Goal: Use online tool/utility: Utilize a website feature to perform a specific function

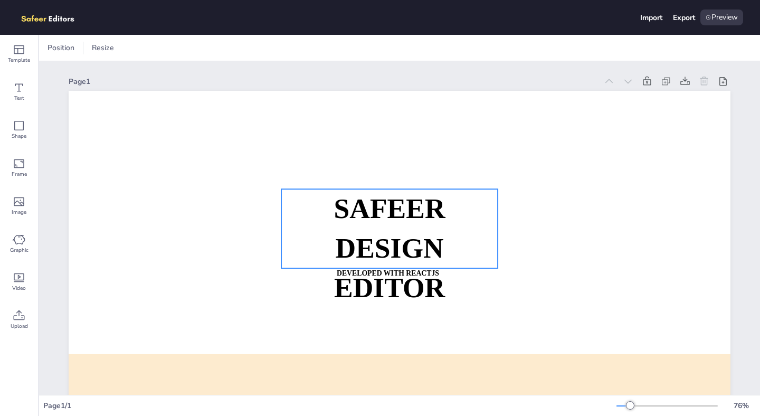
click at [373, 202] on strong "SAFEER" at bounding box center [389, 208] width 111 height 31
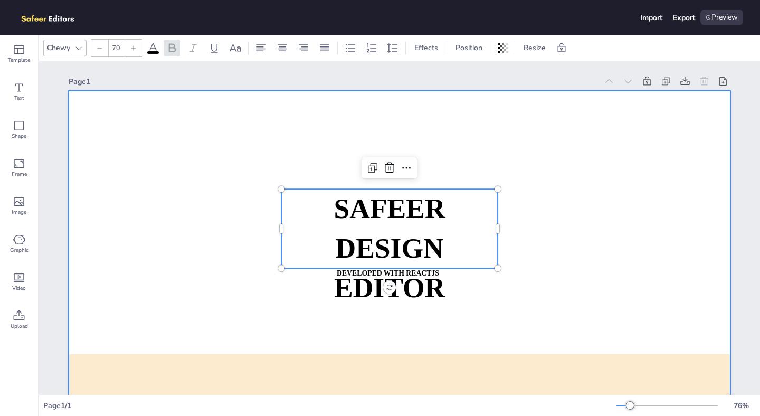
click at [364, 119] on div at bounding box center [400, 277] width 662 height 373
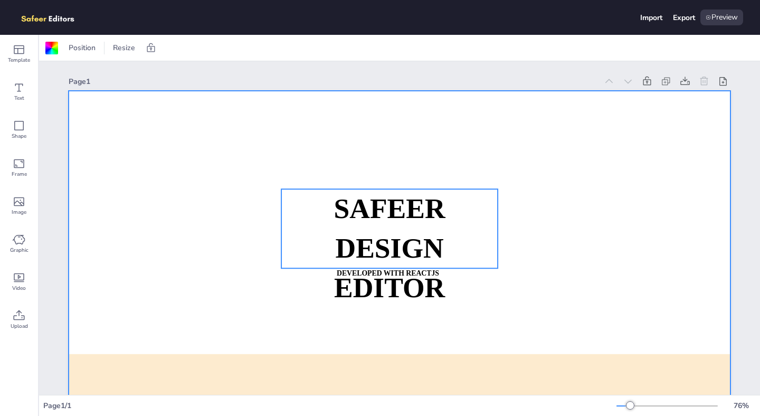
click at [372, 205] on strong "SAFEER" at bounding box center [389, 208] width 111 height 31
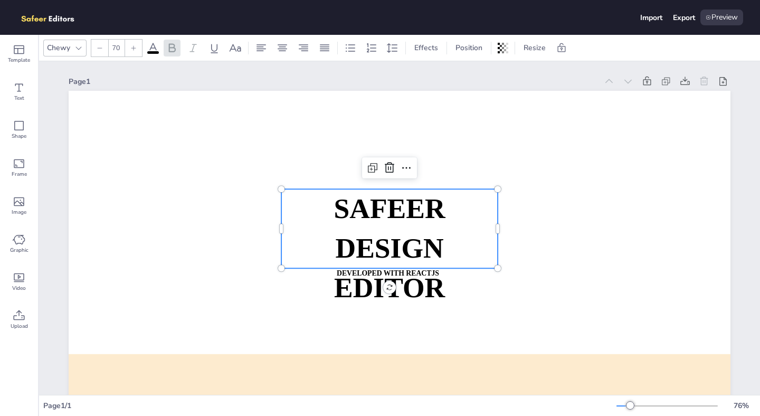
click at [77, 48] on icon at bounding box center [78, 48] width 8 height 8
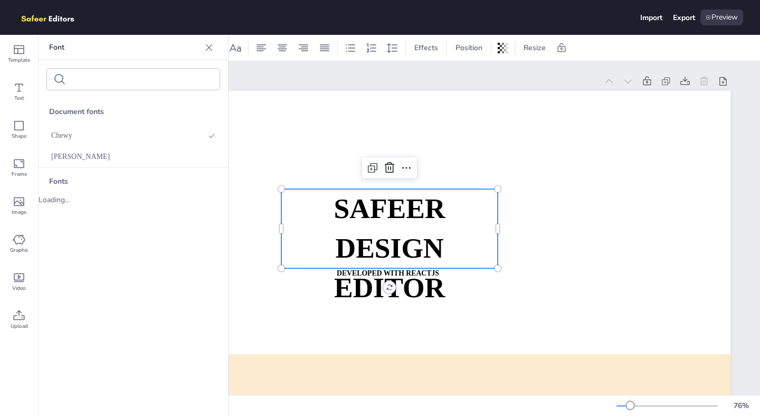
click at [211, 42] on icon at bounding box center [209, 47] width 11 height 11
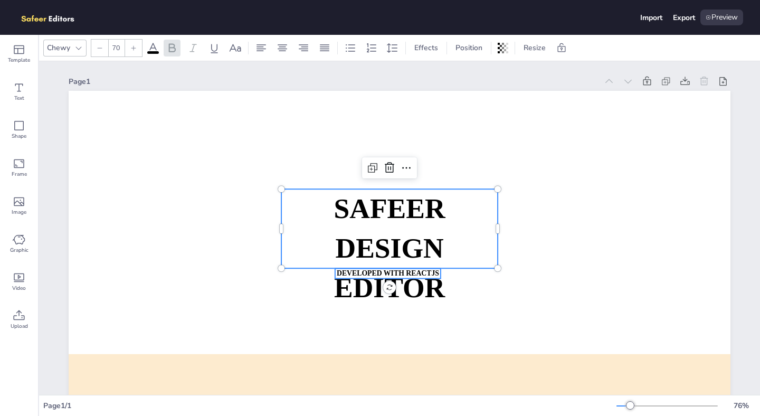
click at [380, 274] on strong "DEVELOPED WITH REACTJS" at bounding box center [388, 273] width 102 height 8
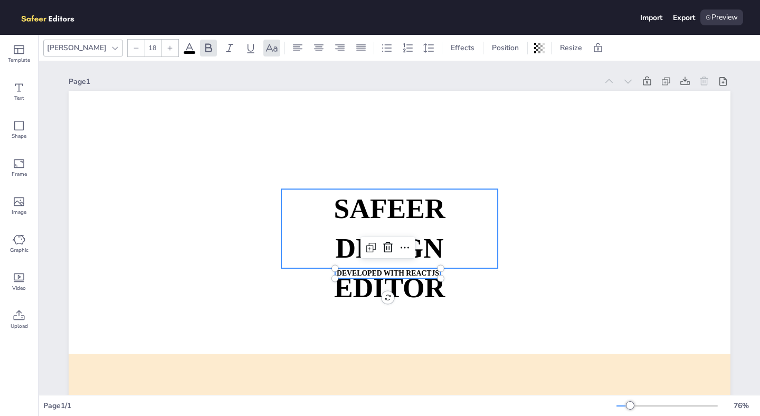
type input "70"
click at [375, 288] on strong "DESIGN EDITOR" at bounding box center [389, 268] width 111 height 71
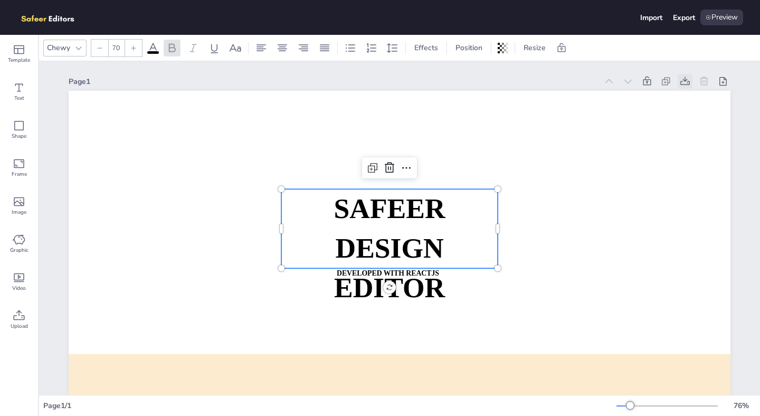
click at [683, 82] on icon at bounding box center [685, 81] width 11 height 11
click at [455, 66] on div "Page 1 SAFEER DESIGN EDITOR DEVELOPED WITH REACTJS WHATSAPP: https://wa.me/+923…" at bounding box center [400, 282] width 662 height 442
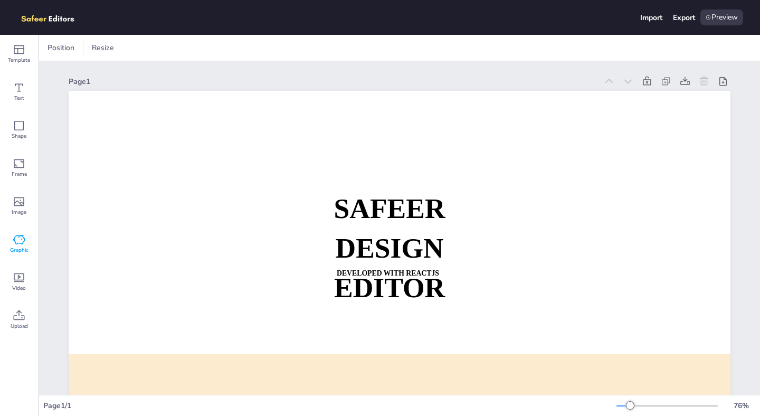
click at [18, 237] on icon at bounding box center [19, 240] width 12 height 10
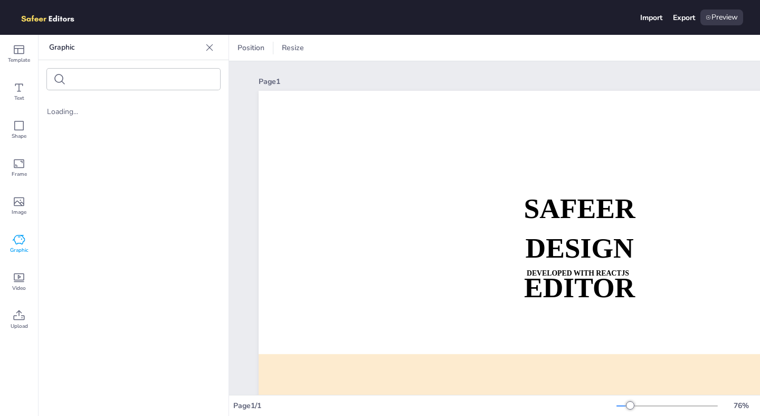
click at [142, 80] on input "text" at bounding box center [114, 80] width 89 height 8
click at [676, 17] on div "Export" at bounding box center [684, 18] width 22 height 10
click at [18, 280] on icon at bounding box center [19, 277] width 13 height 13
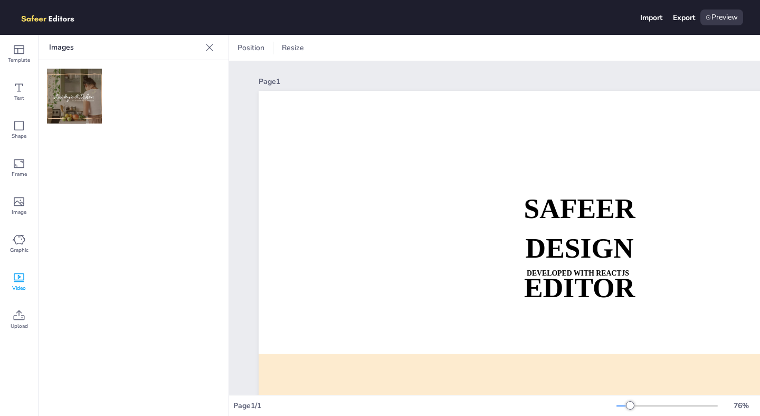
click at [18, 280] on icon at bounding box center [19, 277] width 13 height 13
click at [88, 112] on img at bounding box center [74, 96] width 55 height 55
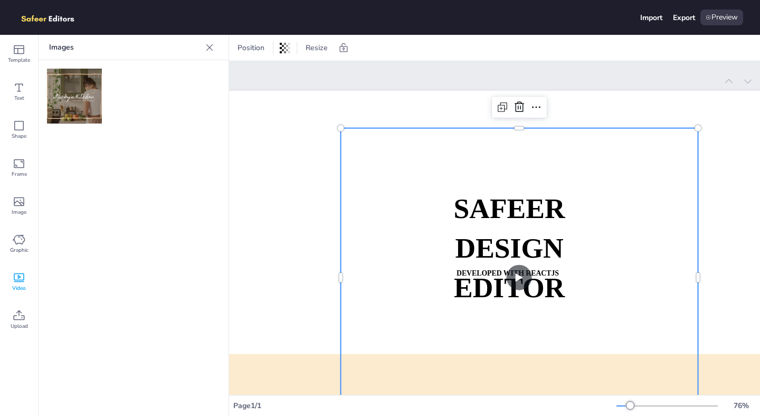
scroll to position [0, 71]
click at [515, 276] on video at bounding box center [519, 277] width 357 height 298
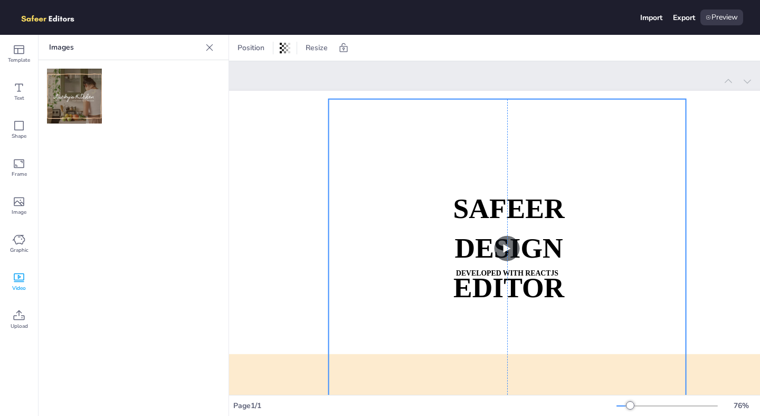
drag, startPoint x: 515, startPoint y: 276, endPoint x: 502, endPoint y: 247, distance: 31.9
click at [502, 247] on video at bounding box center [507, 248] width 357 height 298
click at [679, 20] on div "Export" at bounding box center [684, 18] width 22 height 10
click at [506, 249] on video at bounding box center [507, 248] width 357 height 298
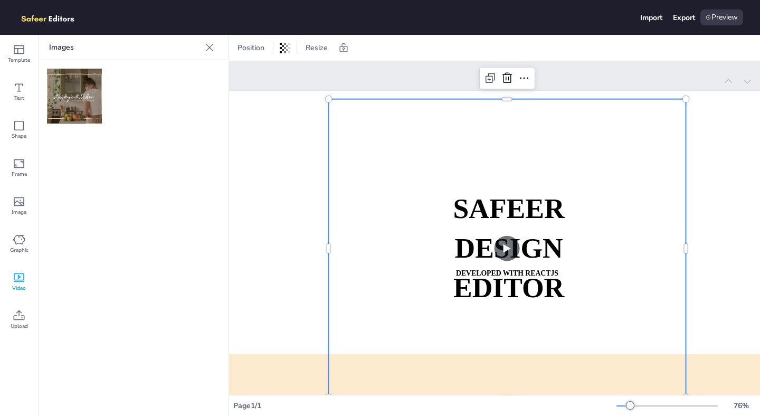
click at [562, 76] on div "Page 1" at bounding box center [519, 81] width 662 height 15
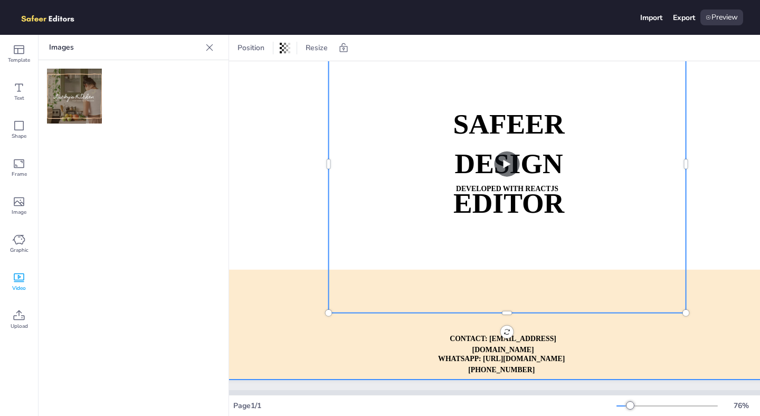
scroll to position [108, 71]
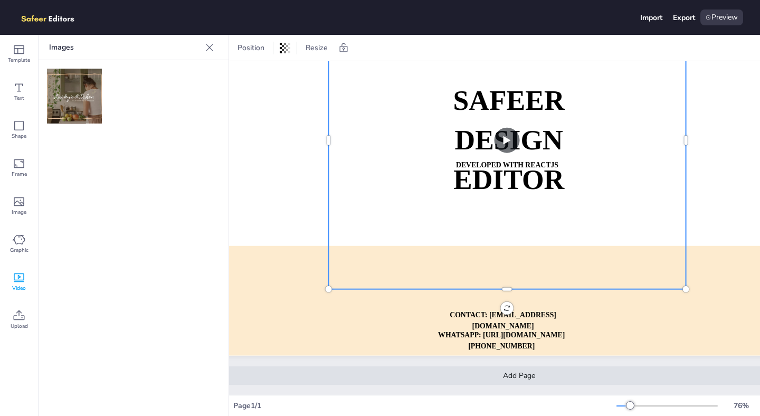
click at [390, 377] on div "Add Page" at bounding box center [519, 375] width 662 height 18
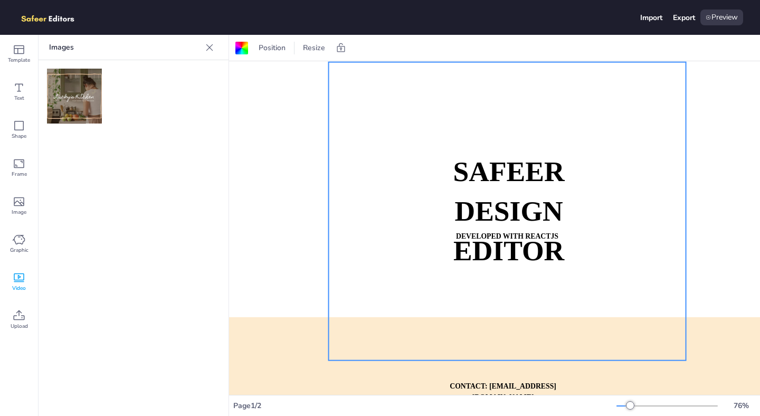
scroll to position [0, 71]
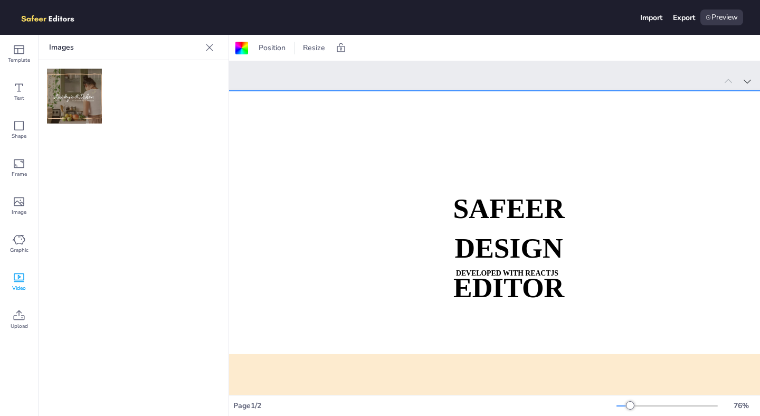
click at [710, 158] on div at bounding box center [519, 277] width 662 height 373
click at [746, 83] on icon at bounding box center [747, 81] width 11 height 11
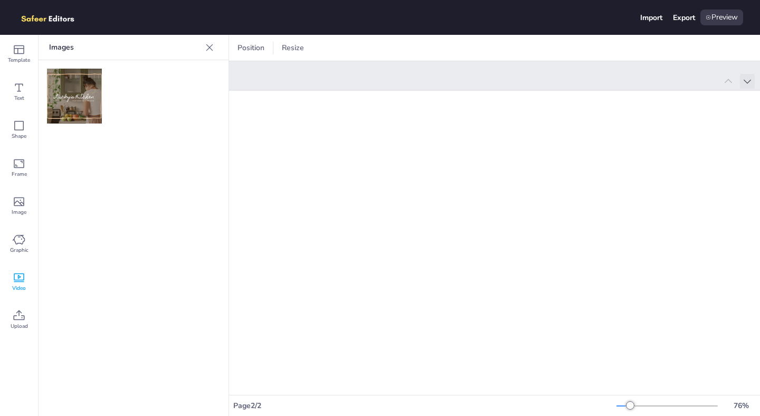
click at [746, 83] on icon at bounding box center [747, 81] width 11 height 11
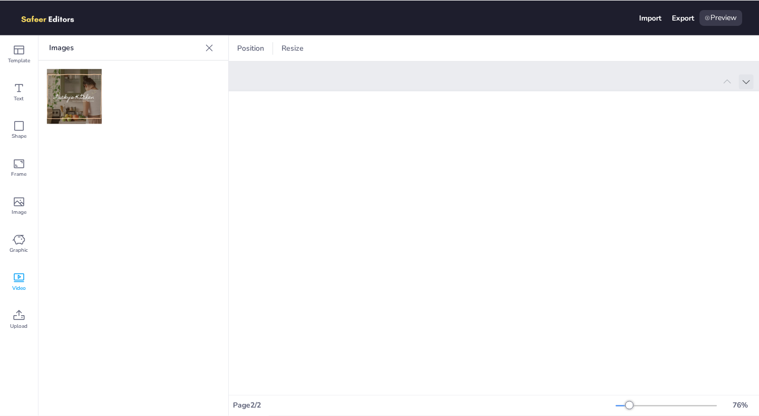
scroll to position [0, 0]
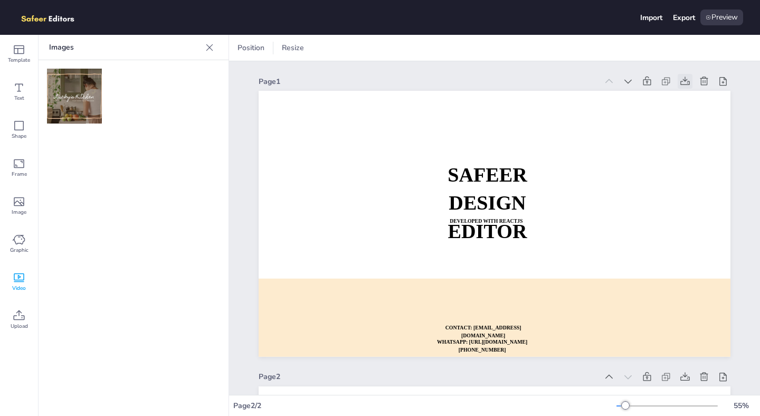
click at [683, 80] on icon at bounding box center [685, 81] width 11 height 11
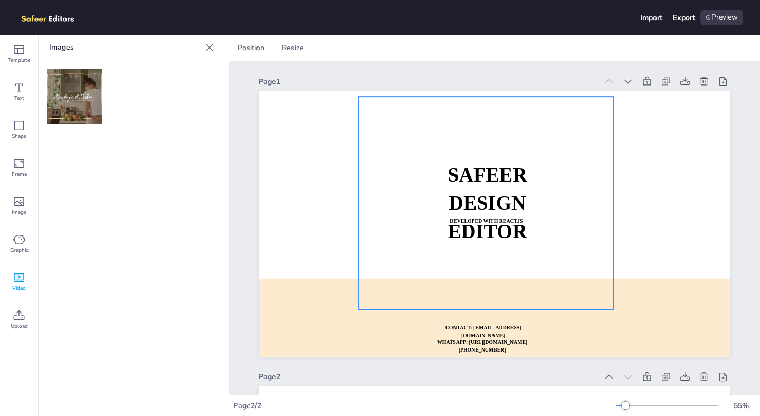
click at [410, 148] on video at bounding box center [486, 203] width 255 height 213
click at [488, 75] on icon at bounding box center [486, 75] width 13 height 13
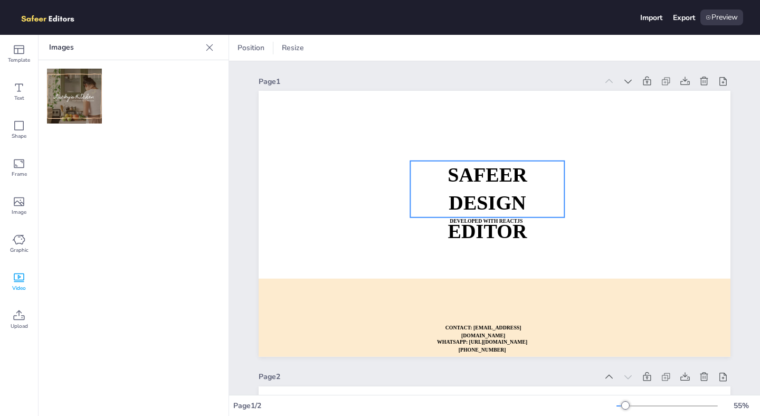
click at [474, 169] on strong "SAFEER" at bounding box center [488, 175] width 80 height 22
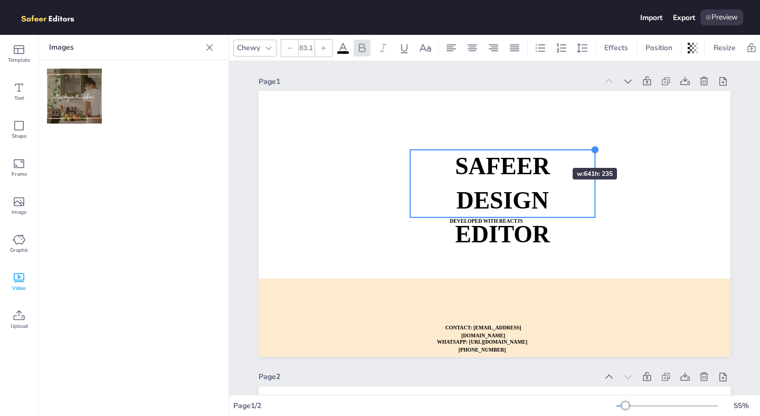
type input "82.4"
drag, startPoint x: 564, startPoint y: 160, endPoint x: 536, endPoint y: 150, distance: 29.7
click at [536, 150] on div "SAFEER DESIGN EDITOR DEVELOPED WITH REACTJS WHATSAPP: https://wa.me/+9232209196…" at bounding box center [495, 224] width 472 height 266
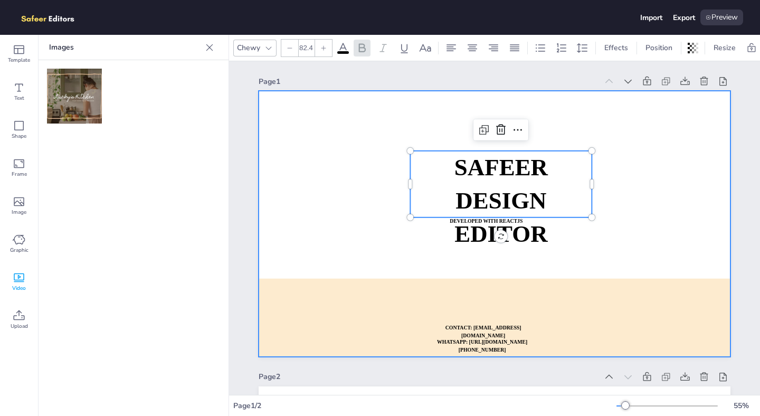
click at [590, 257] on div at bounding box center [495, 224] width 472 height 266
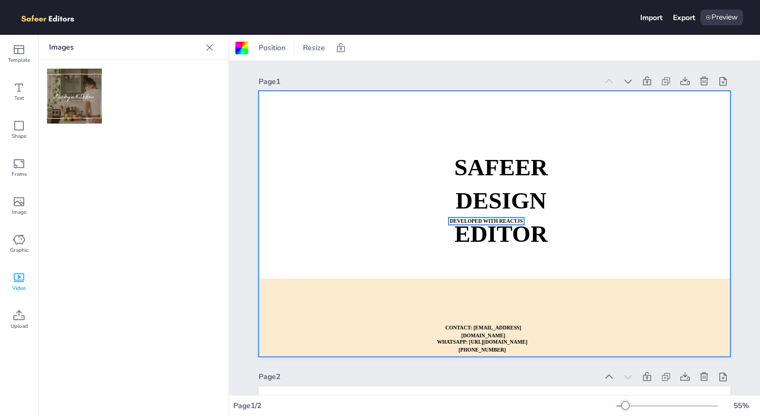
click at [513, 218] on strong "DEVELOPED WITH REACTJS" at bounding box center [486, 221] width 73 height 6
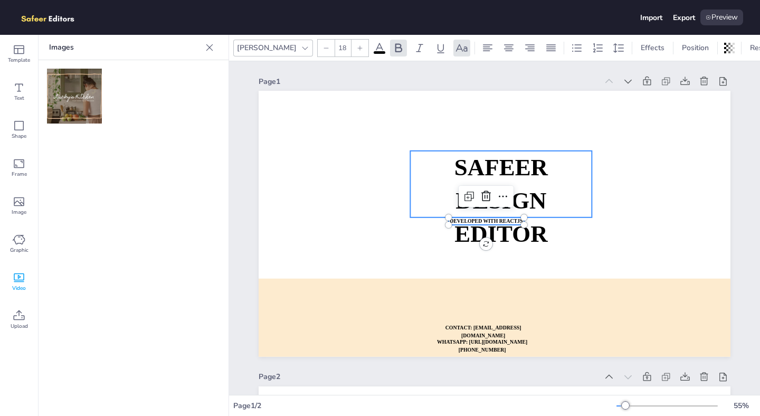
type input "82.4"
click at [533, 236] on strong "DESIGN EDITOR" at bounding box center [501, 216] width 93 height 59
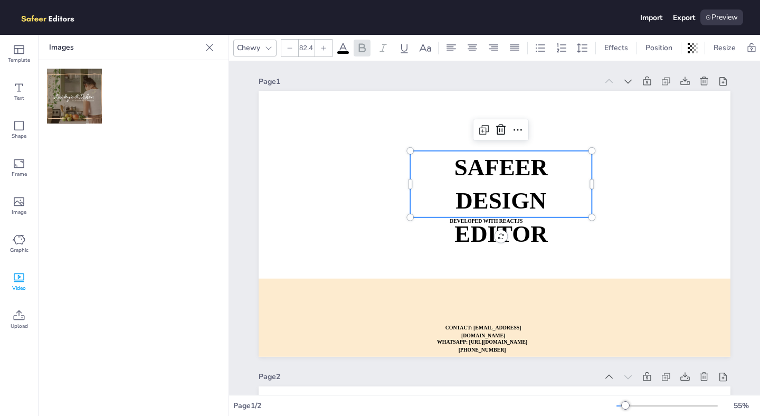
click at [533, 236] on strong "DESIGN EDITOR" at bounding box center [501, 216] width 93 height 59
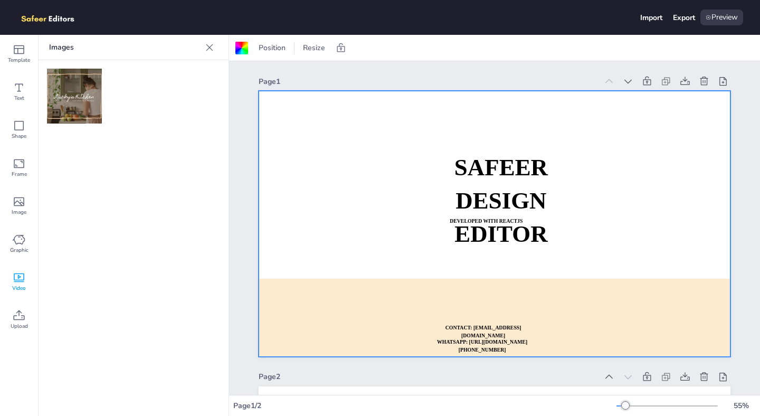
click at [514, 239] on strong "DESIGN EDITOR" at bounding box center [501, 216] width 93 height 59
click at [483, 220] on strong "DEVELOPED WITH REACTJS" at bounding box center [486, 221] width 73 height 6
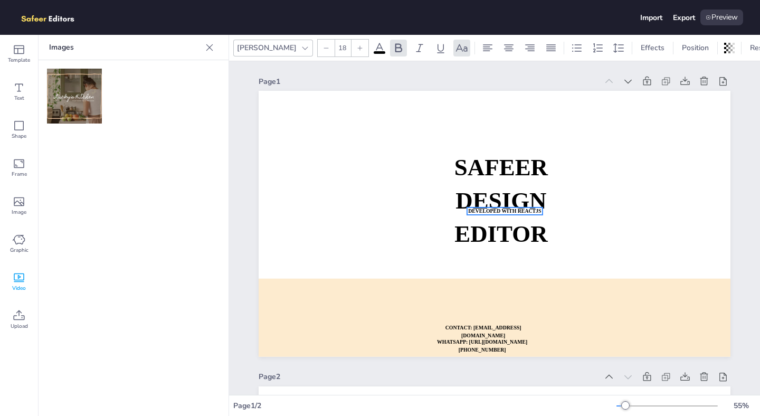
drag, startPoint x: 483, startPoint y: 220, endPoint x: 500, endPoint y: 212, distance: 18.7
click at [500, 212] on strong "DEVELOPED WITH REACTJS" at bounding box center [504, 211] width 73 height 6
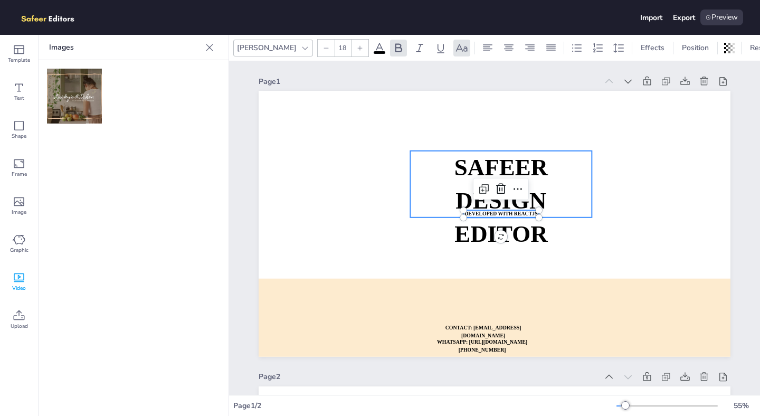
type input "82.4"
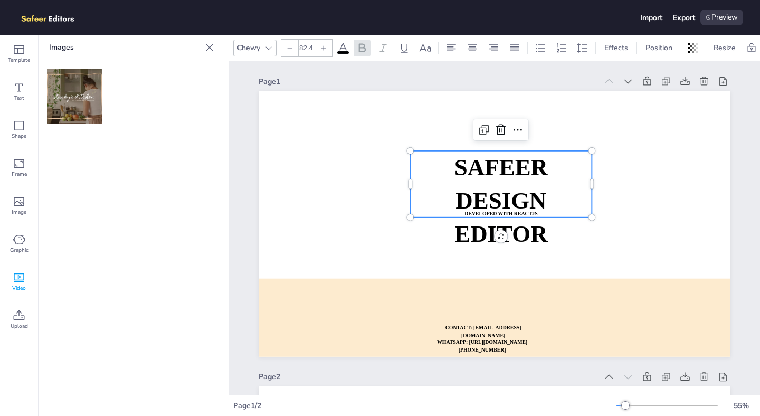
click at [476, 201] on strong "DESIGN EDITOR" at bounding box center [501, 216] width 93 height 59
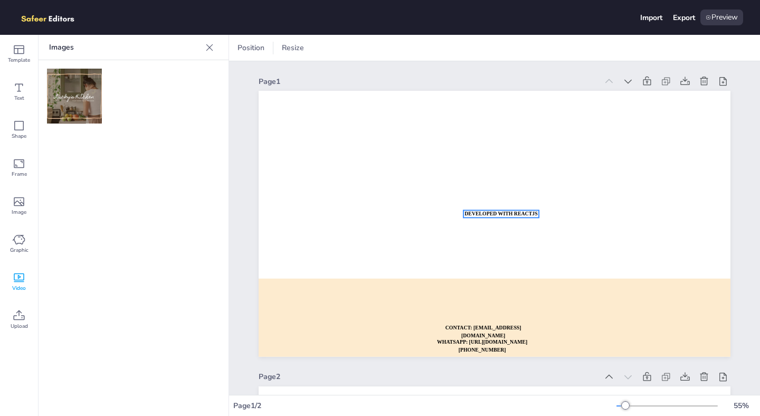
click at [481, 212] on strong "DEVELOPED WITH REACTJS" at bounding box center [501, 214] width 73 height 6
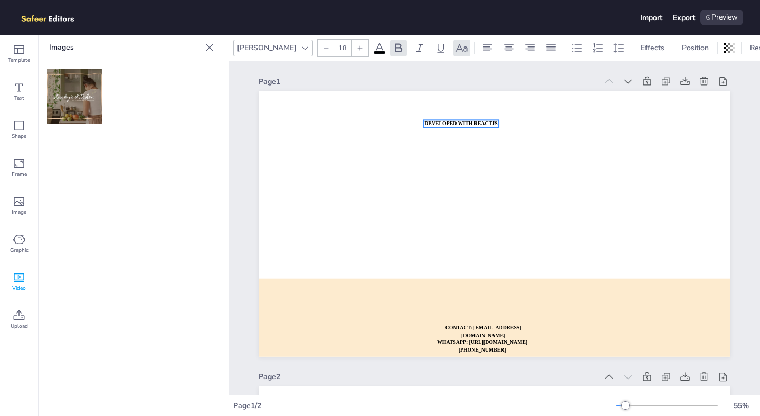
drag, startPoint x: 481, startPoint y: 212, endPoint x: 441, endPoint y: 122, distance: 98.8
click at [441, 122] on strong "DEVELOPED WITH REACTJS" at bounding box center [461, 123] width 73 height 6
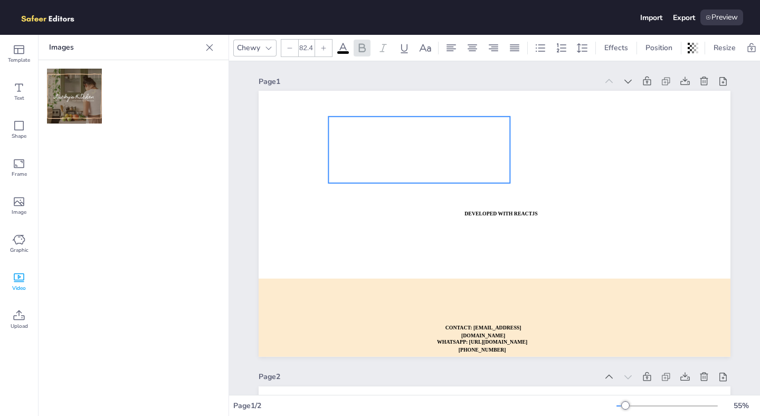
drag, startPoint x: 499, startPoint y: 172, endPoint x: 406, endPoint y: 131, distance: 101.2
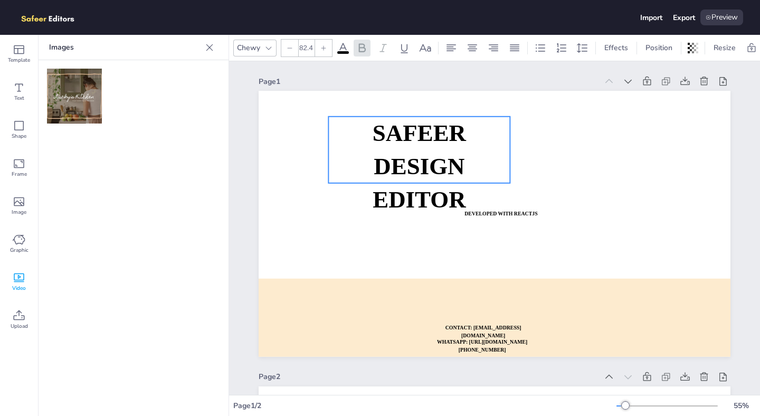
click at [406, 132] on strong "SAFEER" at bounding box center [419, 133] width 93 height 26
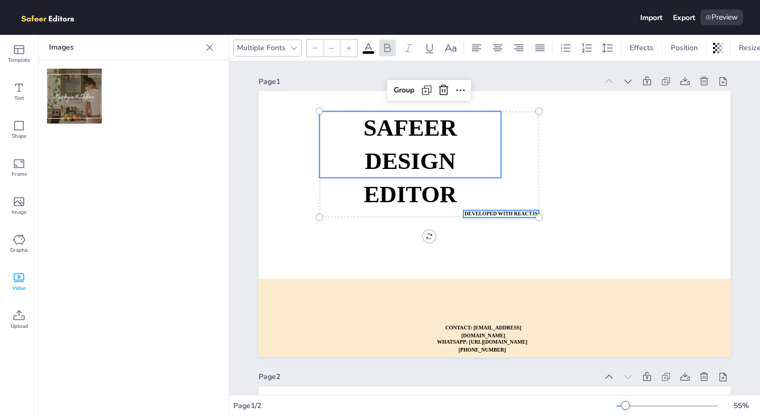
click at [501, 213] on strong "DEVELOPED WITH REACTJS" at bounding box center [501, 214] width 73 height 6
click at [500, 212] on strong "DEVELOPED WITH REACTJS" at bounding box center [501, 214] width 73 height 6
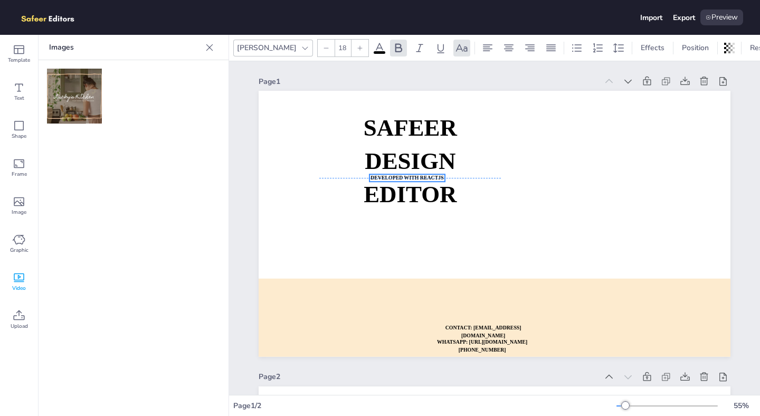
drag, startPoint x: 500, startPoint y: 212, endPoint x: 406, endPoint y: 176, distance: 100.8
click at [406, 176] on strong "DEVELOPED WITH REACTJS" at bounding box center [407, 178] width 73 height 6
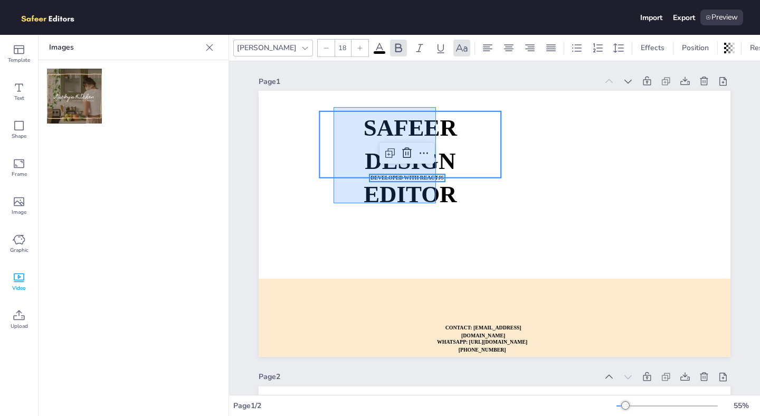
drag, startPoint x: 334, startPoint y: 107, endPoint x: 436, endPoint y: 203, distance: 140.5
click at [436, 91] on div "SAFEER DESIGN EDITOR DEVELOPED WITH REACTJS WHATSAPP: https://wa.me/+9232209196…" at bounding box center [495, 91] width 472 height 0
type input "--"
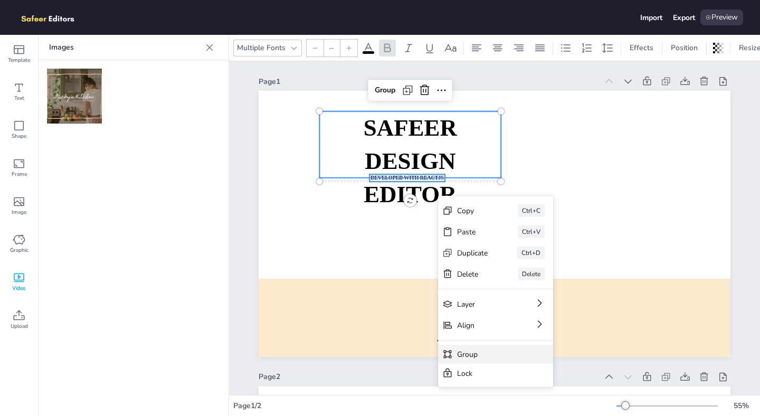
click at [478, 350] on div "Group" at bounding box center [488, 355] width 62 height 10
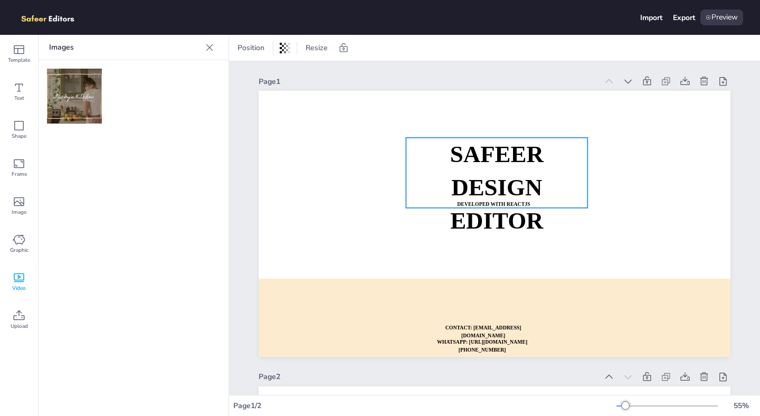
drag, startPoint x: 446, startPoint y: 174, endPoint x: 523, endPoint y: 189, distance: 78.5
click at [523, 189] on strong "DESIGN EDITOR" at bounding box center [496, 203] width 93 height 59
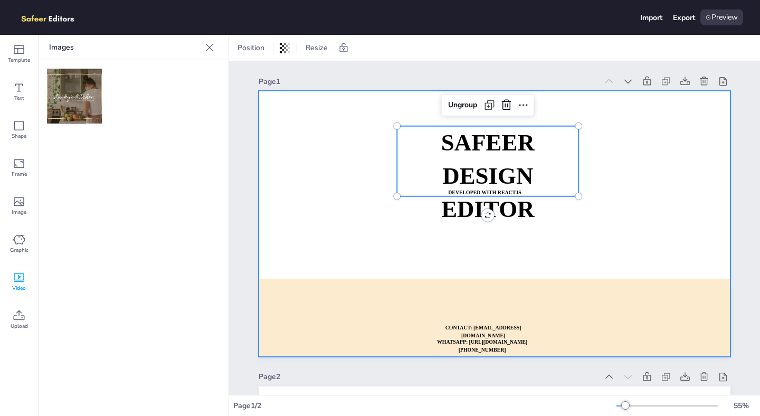
click at [601, 218] on div at bounding box center [495, 224] width 472 height 266
click at [513, 203] on strong "DESIGN EDITOR" at bounding box center [487, 192] width 93 height 59
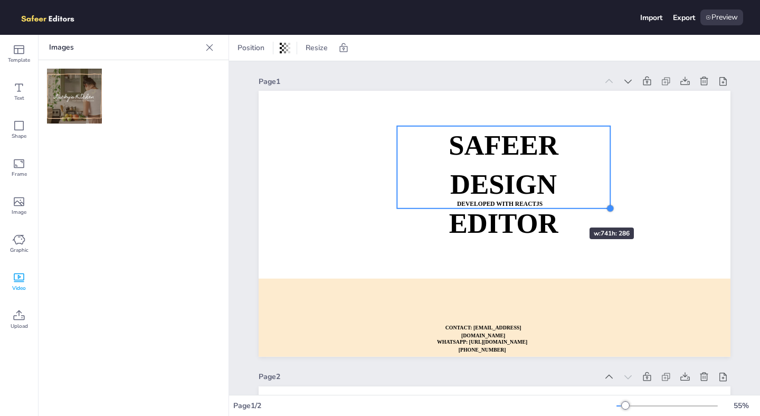
drag, startPoint x: 577, startPoint y: 196, endPoint x: 558, endPoint y: 209, distance: 22.1
click at [558, 209] on div "SAFEER DESIGN EDITOR DEVELOPED WITH REACTJS WHATSAPP: https://wa.me/+9232209196…" at bounding box center [495, 224] width 472 height 266
click at [604, 225] on p "DESIGN EDITOR" at bounding box center [503, 204] width 213 height 78
click at [13, 168] on icon at bounding box center [19, 163] width 13 height 13
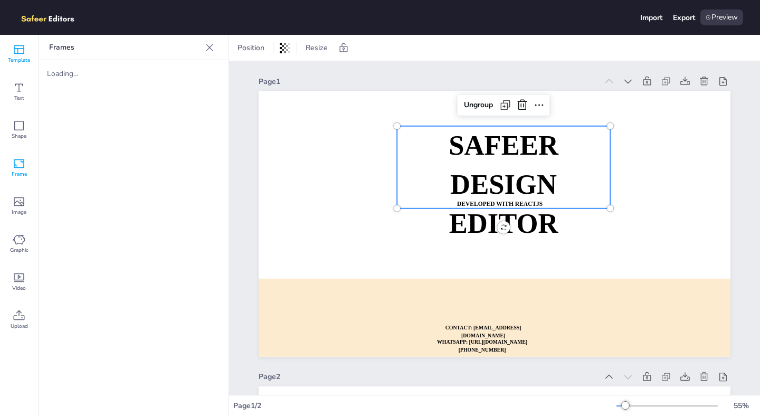
click at [22, 51] on icon at bounding box center [19, 49] width 13 height 13
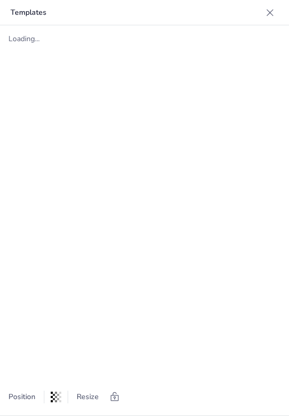
click at [271, 13] on icon at bounding box center [270, 12] width 11 height 11
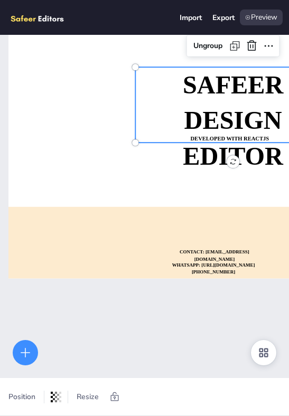
click at [27, 350] on icon at bounding box center [25, 352] width 13 height 13
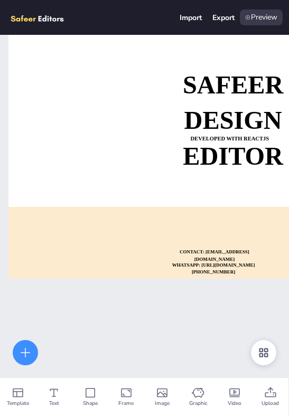
click at [27, 350] on icon at bounding box center [25, 352] width 13 height 13
click at [87, 393] on icon at bounding box center [90, 393] width 13 height 13
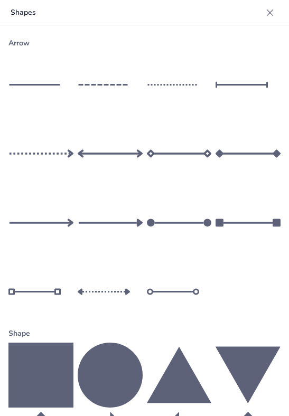
click at [179, 374] on icon at bounding box center [179, 375] width 65 height 56
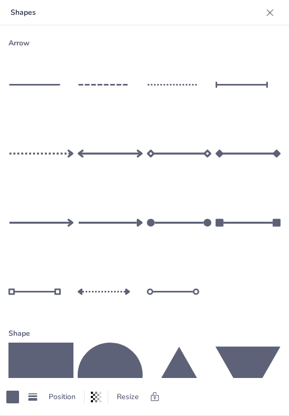
click at [269, 12] on icon at bounding box center [270, 12] width 7 height 7
